Goal: Task Accomplishment & Management: Manage account settings

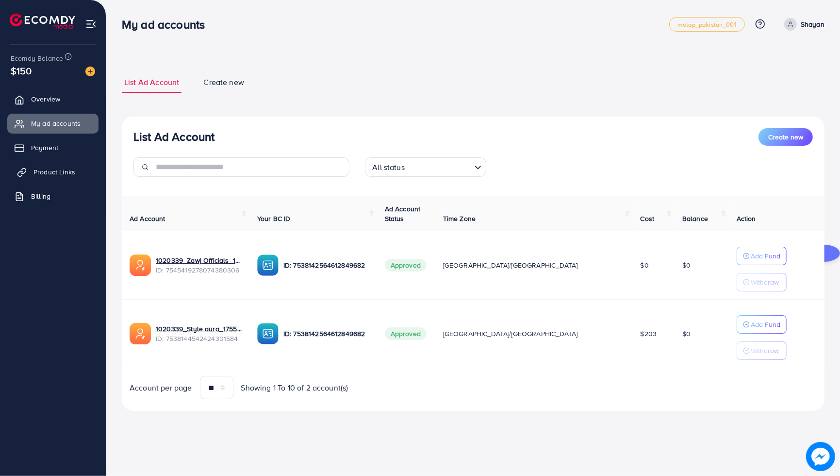
click at [49, 173] on span "Product Links" at bounding box center [54, 172] width 42 height 10
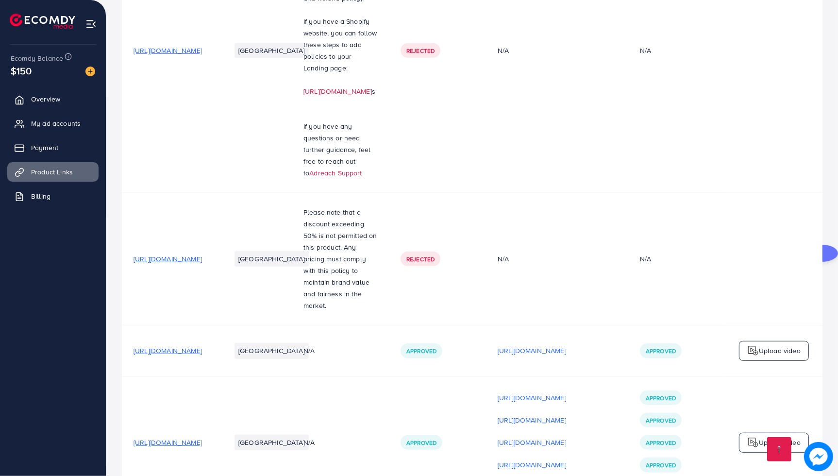
drag, startPoint x: 800, startPoint y: 355, endPoint x: 840, endPoint y: 330, distance: 47.1
click at [806, 376] on td "Upload video" at bounding box center [773, 442] width 97 height 132
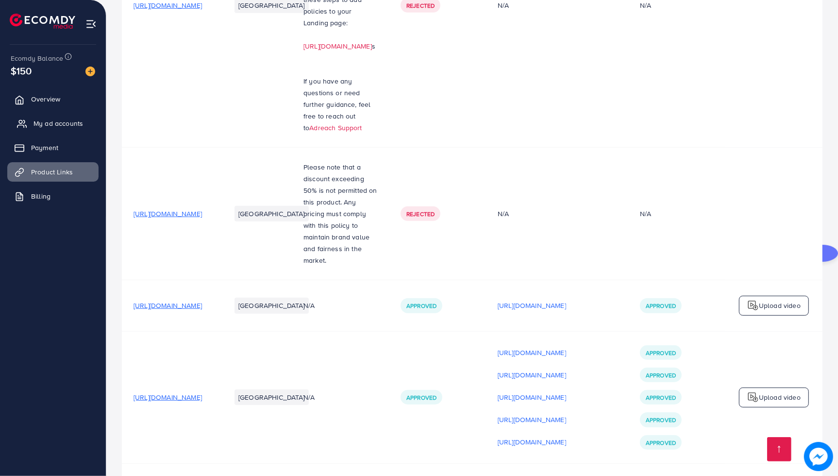
click at [45, 130] on link "My ad accounts" at bounding box center [52, 123] width 91 height 19
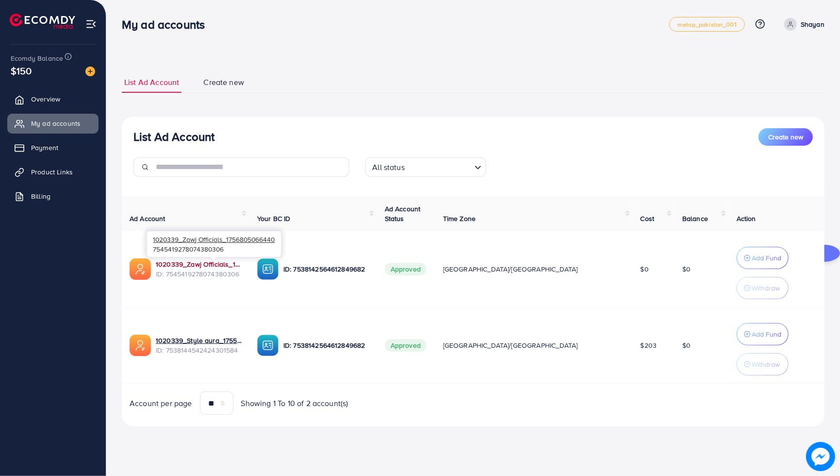
click at [198, 260] on link "1020339_Zawj Officials_1756805066440" at bounding box center [199, 264] width 86 height 10
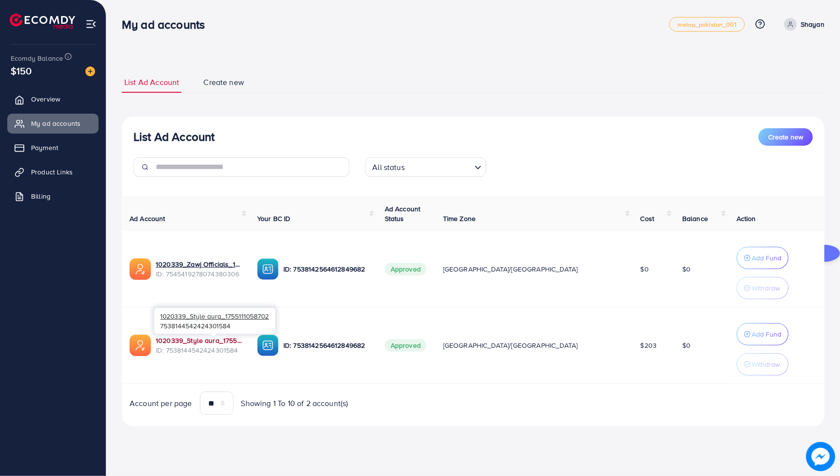
click at [174, 342] on link "1020339_Style aura_1755111058702" at bounding box center [199, 340] width 86 height 10
